Goal: Transaction & Acquisition: Purchase product/service

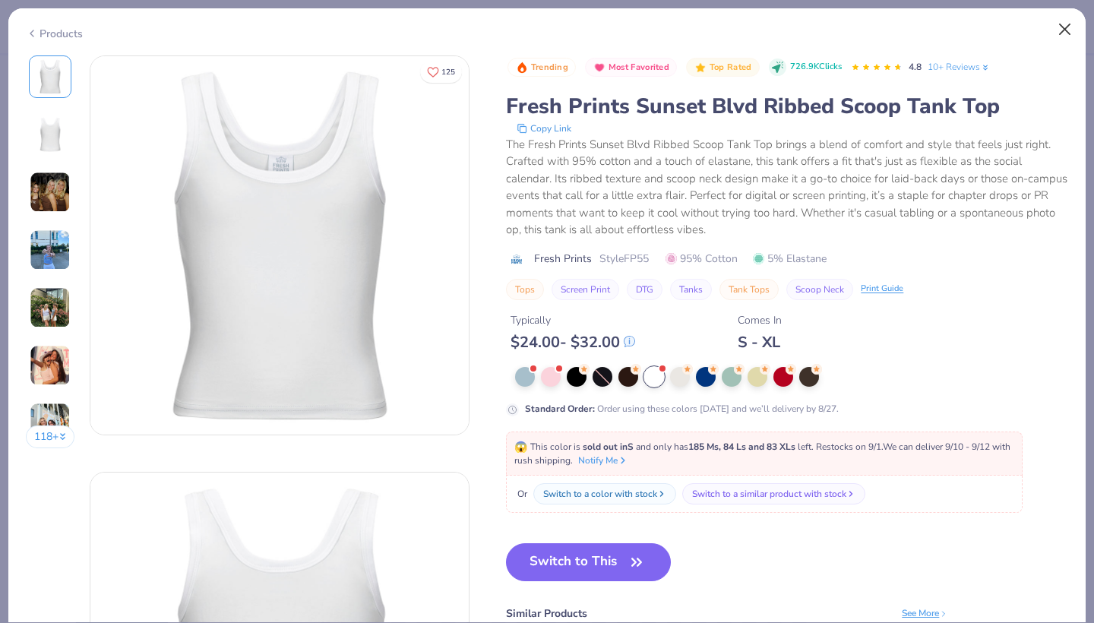
click at [1070, 34] on button "Close" at bounding box center [1065, 29] width 29 height 29
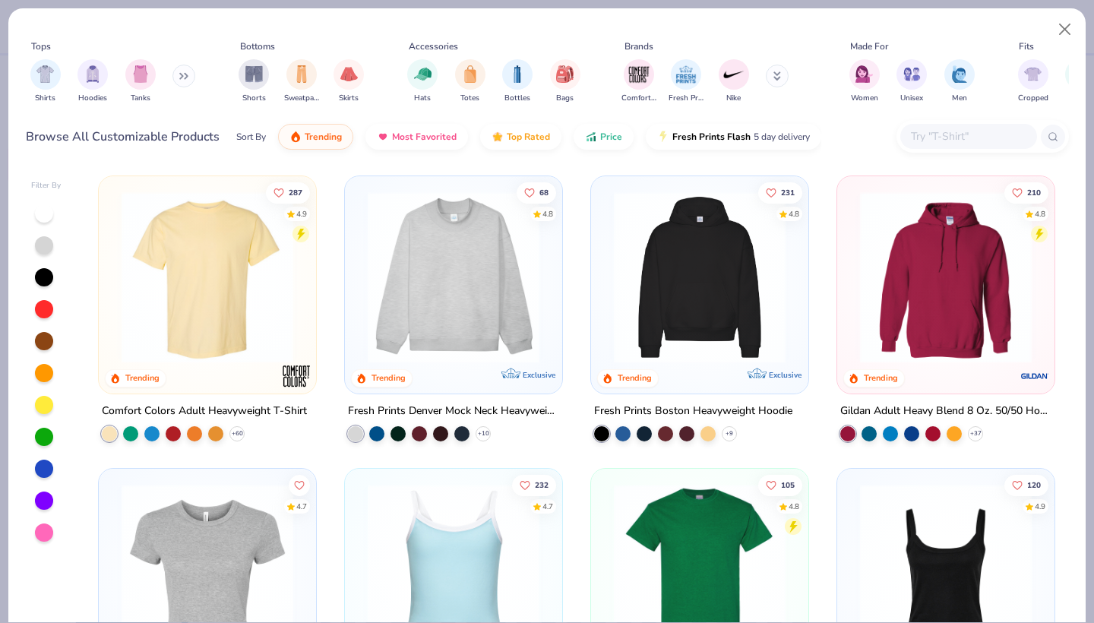
click at [109, 84] on div "Shirts Hoodies Tanks" at bounding box center [113, 81] width 175 height 56
click at [138, 83] on div "filter for Tanks" at bounding box center [140, 73] width 30 height 30
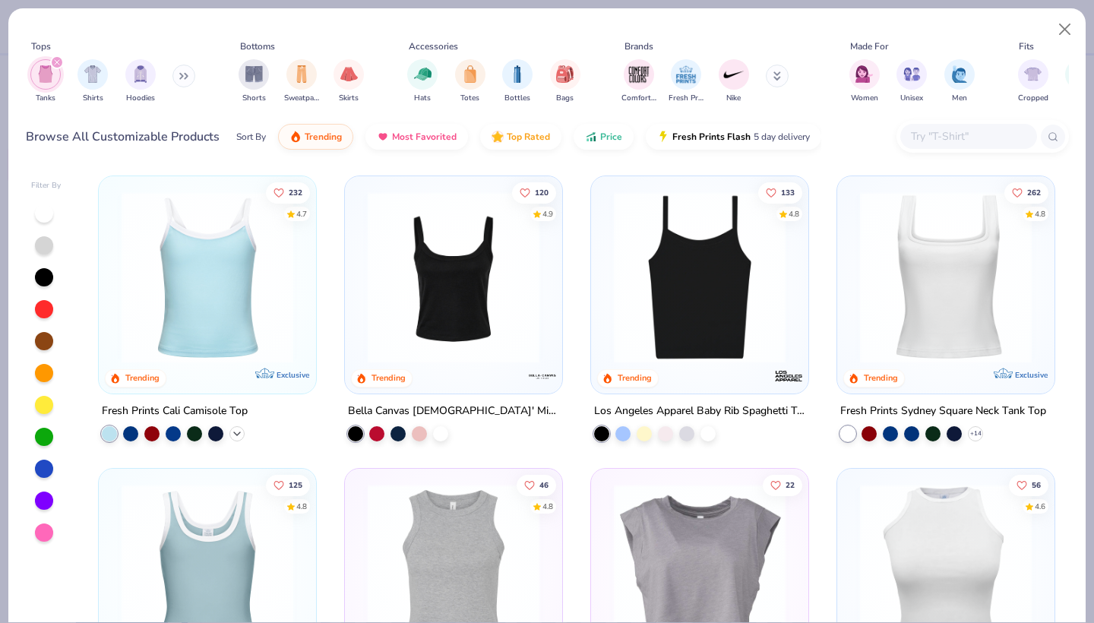
click at [240, 432] on icon at bounding box center [237, 434] width 12 height 12
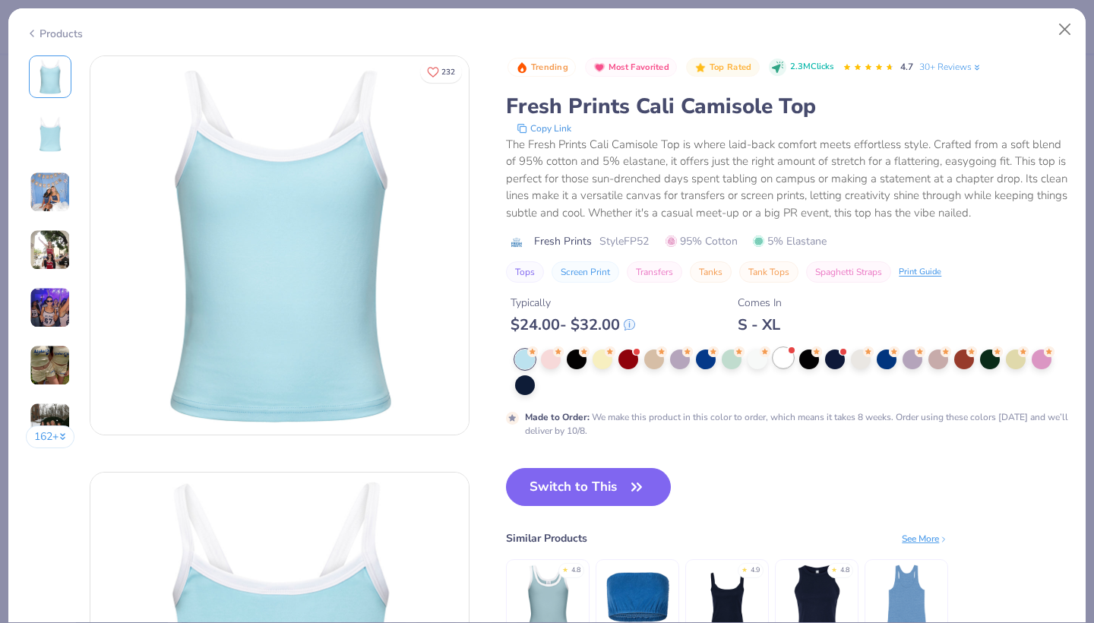
click at [785, 359] on div at bounding box center [783, 358] width 20 height 20
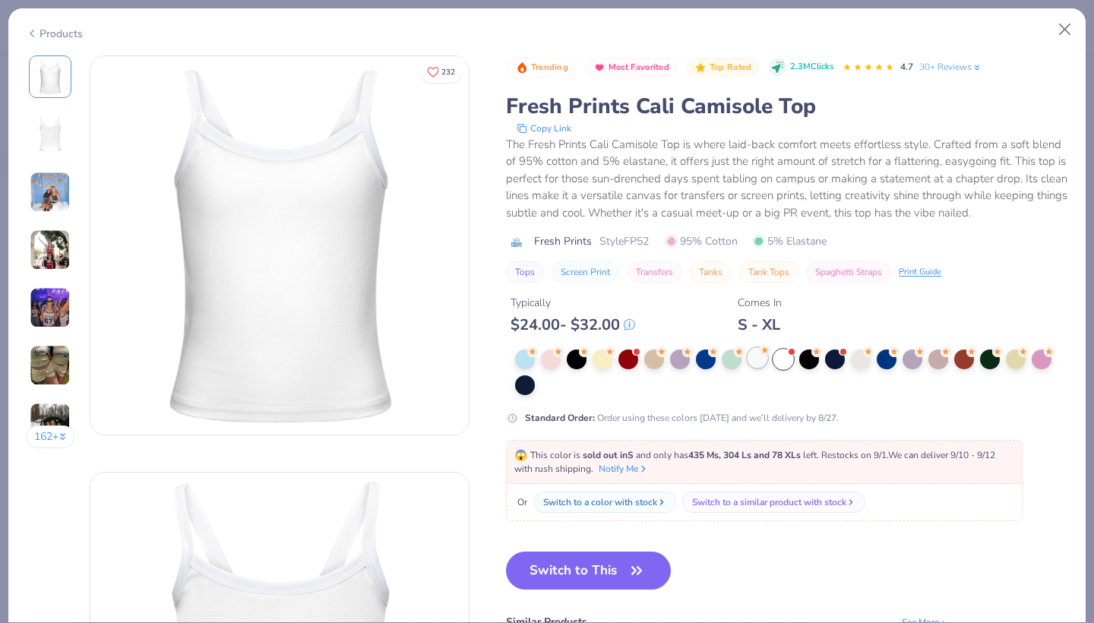
click at [758, 362] on div at bounding box center [758, 358] width 20 height 20
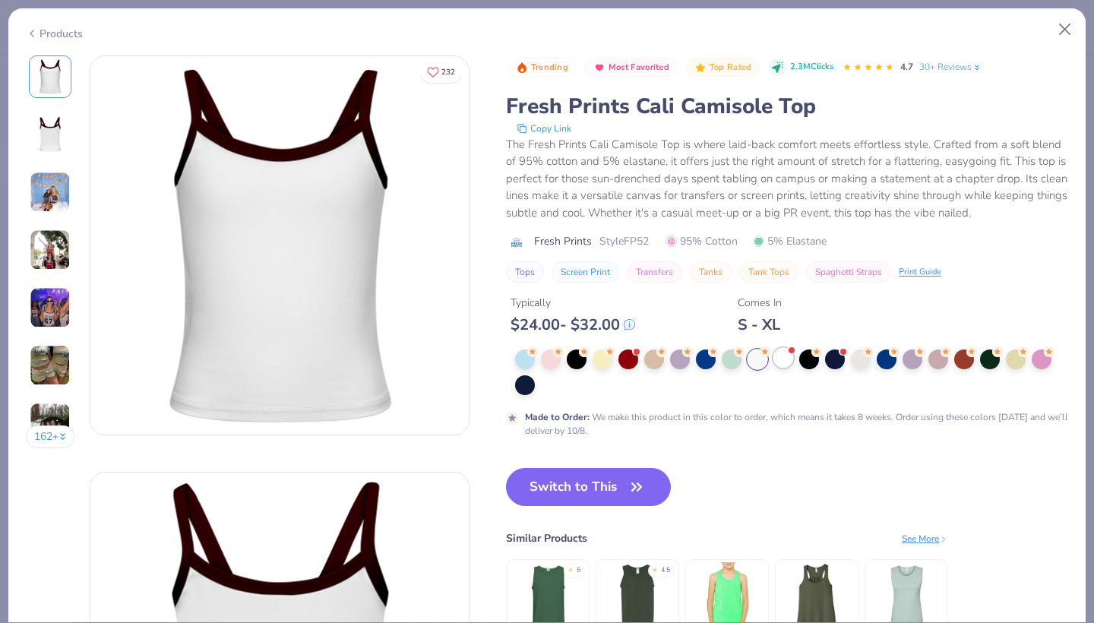
click at [776, 362] on div at bounding box center [783, 358] width 20 height 20
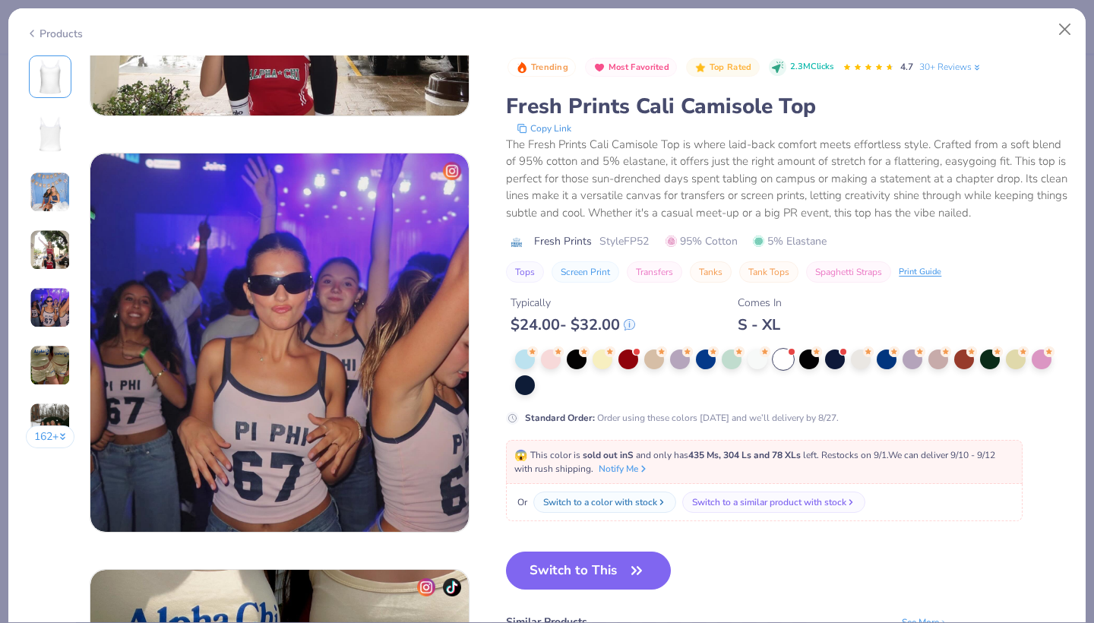
scroll to position [1635, 0]
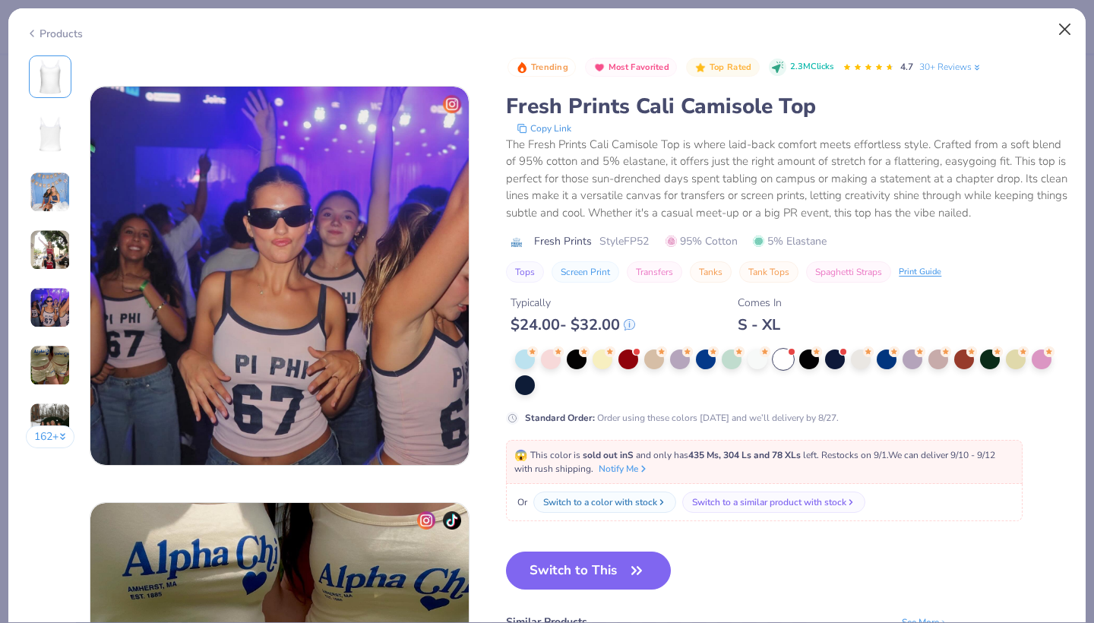
click at [1067, 23] on button "Close" at bounding box center [1065, 29] width 29 height 29
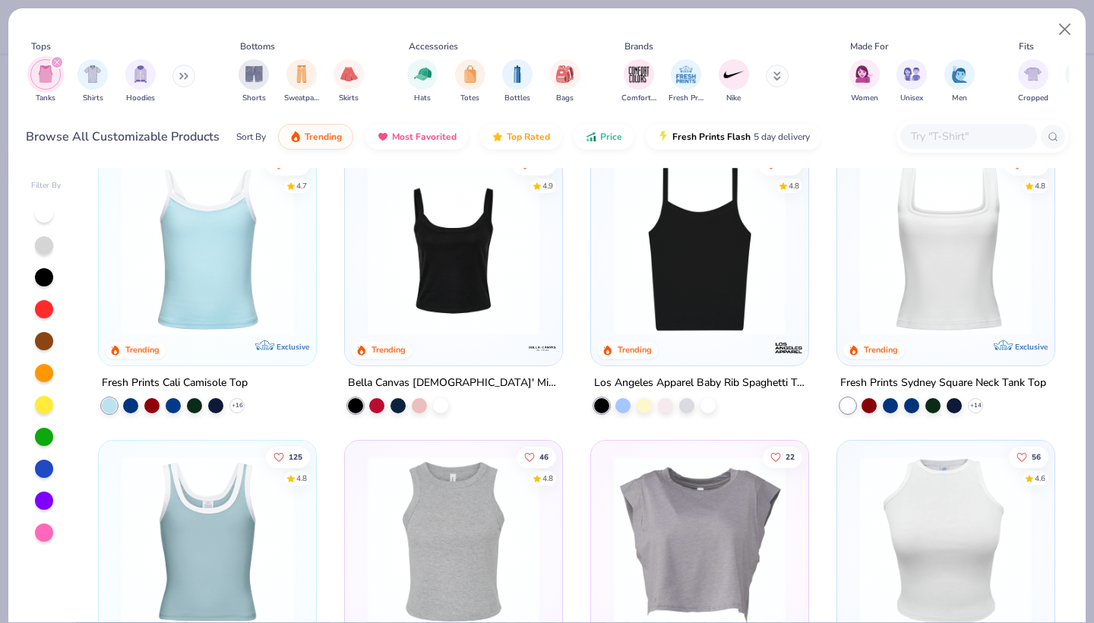
scroll to position [8, 0]
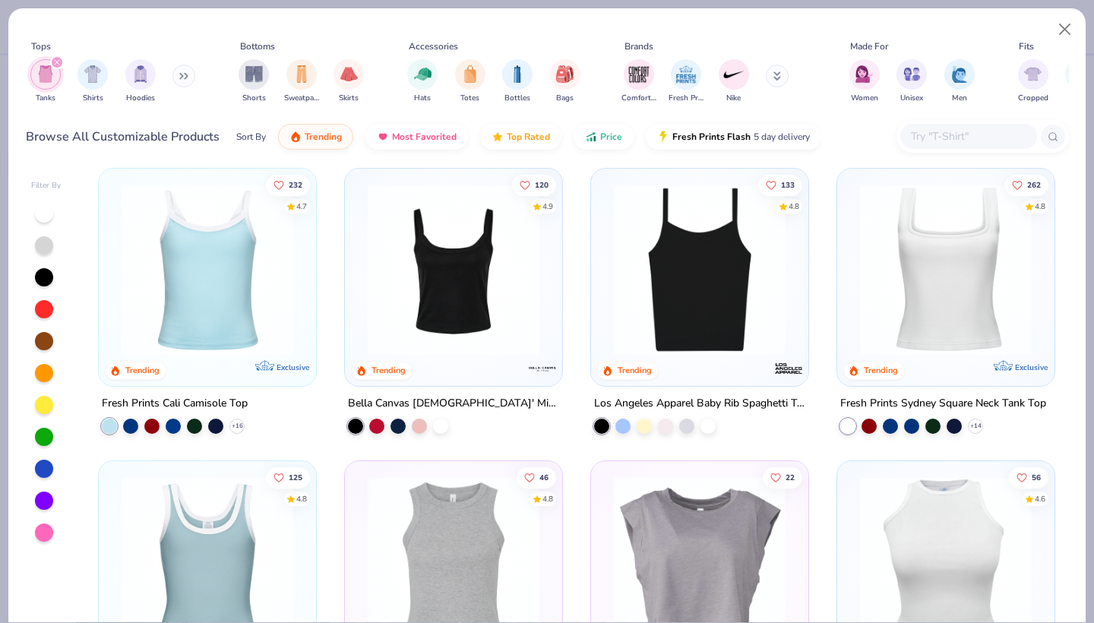
click at [264, 273] on img at bounding box center [207, 270] width 187 height 172
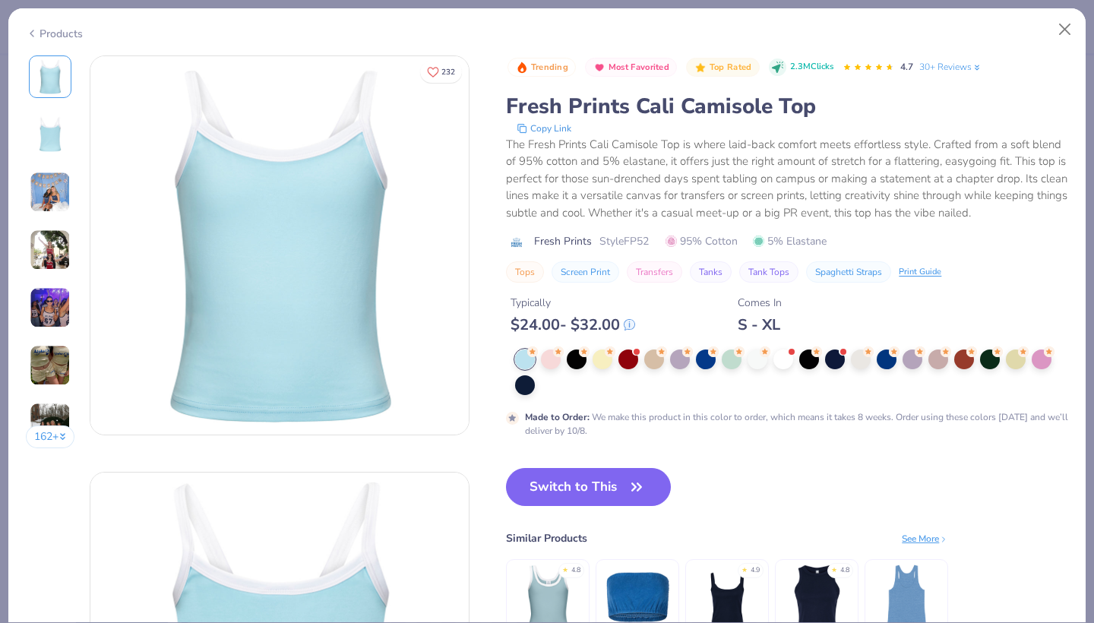
scroll to position [14, 0]
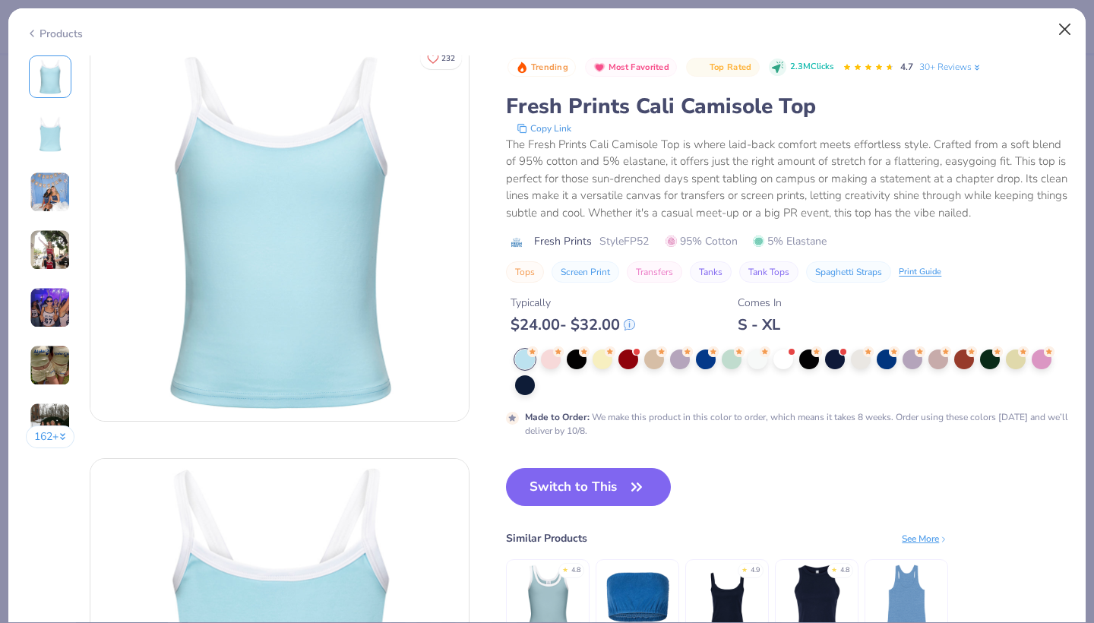
click at [1061, 43] on button "Close" at bounding box center [1065, 29] width 29 height 29
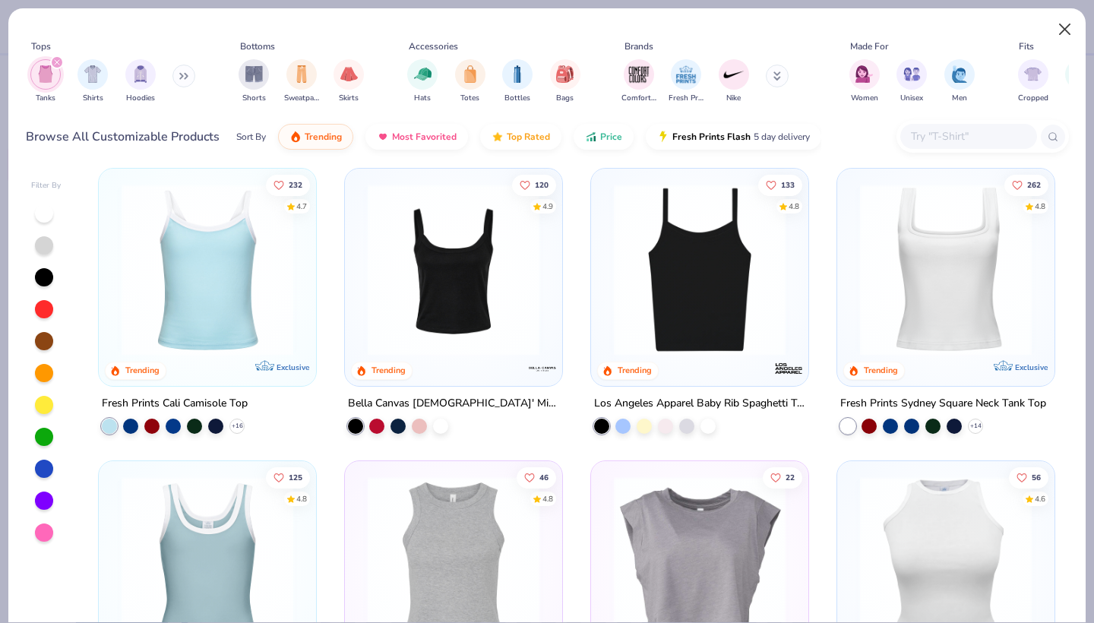
click at [1066, 32] on button "Close" at bounding box center [1065, 29] width 29 height 29
